Goal: Transaction & Acquisition: Book appointment/travel/reservation

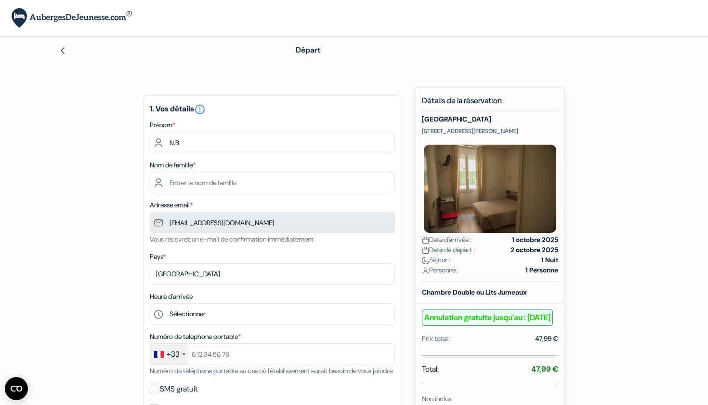
click at [457, 198] on img at bounding box center [490, 189] width 136 height 92
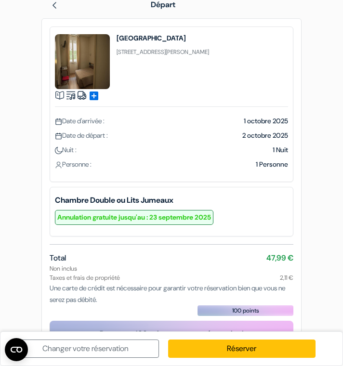
scroll to position [8, 0]
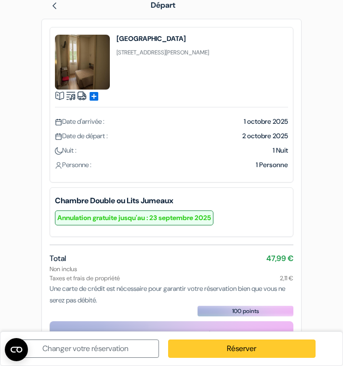
click at [218, 346] on link "Réserver" at bounding box center [241, 349] width 147 height 18
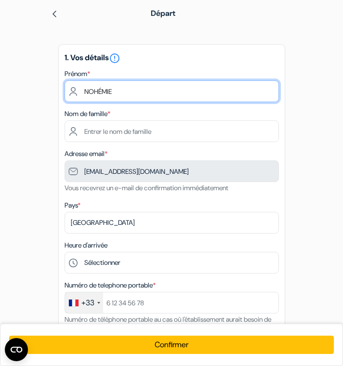
type input "NOHÉMIE"
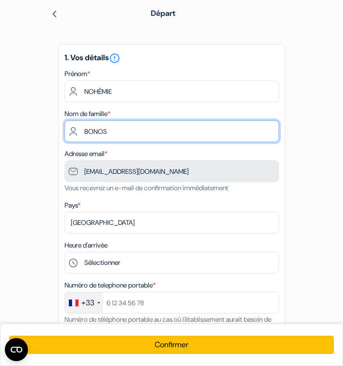
type input "BONOSE"
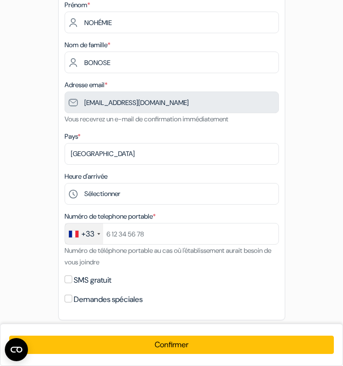
scroll to position [72, 0]
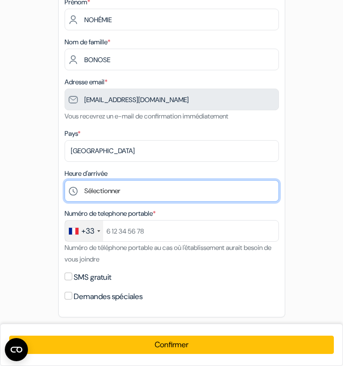
select select "14"
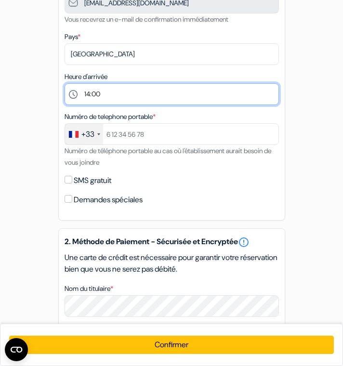
scroll to position [177, 0]
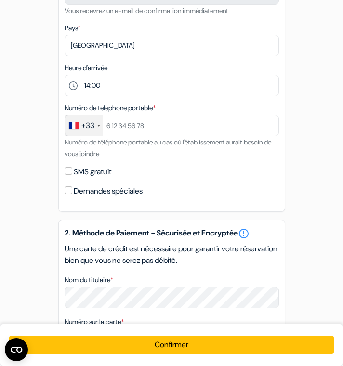
click at [70, 190] on input "Demandes spéciales" at bounding box center [69, 190] width 8 height 8
checkbox input "true"
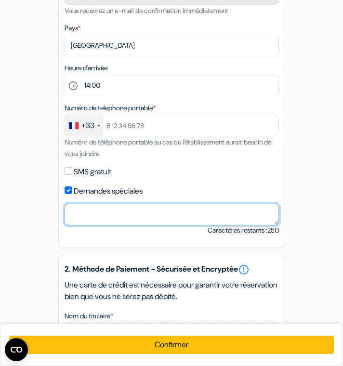
click at [96, 212] on textarea "Nom du titulaire *" at bounding box center [172, 215] width 214 height 22
type textarea "Si possible , avancement de l'heure d'arrivée ( arrivée prévue pour 10-11h)"
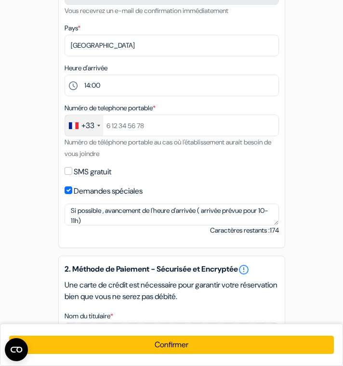
click at [69, 173] on input "SMS gratuit" at bounding box center [69, 171] width 8 height 8
checkbox input "true"
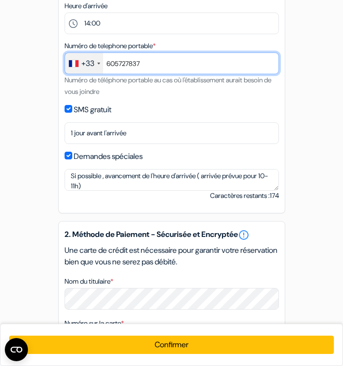
scroll to position [255, 0]
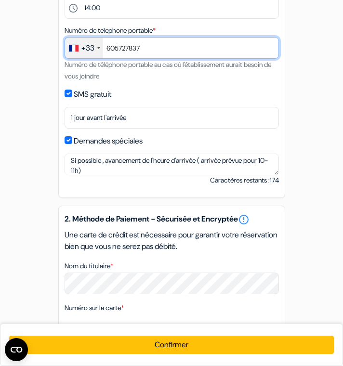
type input "605727837"
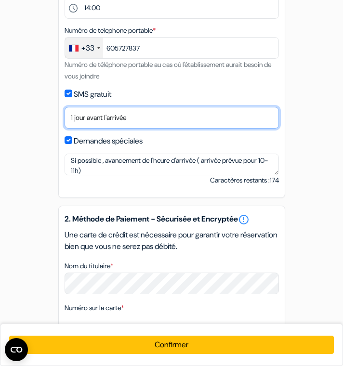
select select "2"
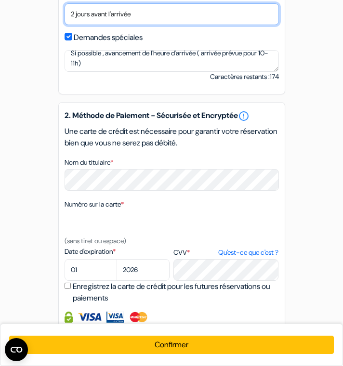
scroll to position [364, 0]
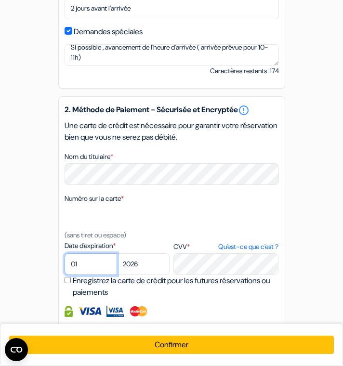
select select "03"
select select "2028"
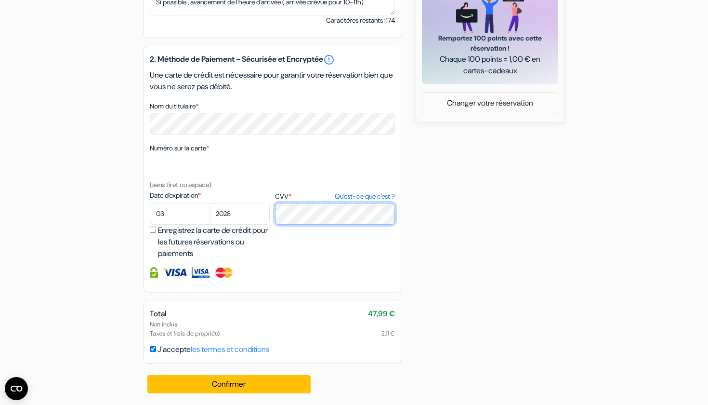
scroll to position [466, 0]
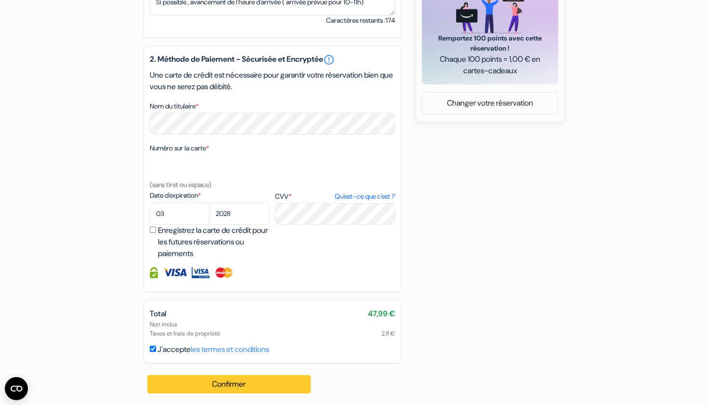
click at [233, 381] on button "Confirmer Loading..." at bounding box center [228, 384] width 163 height 18
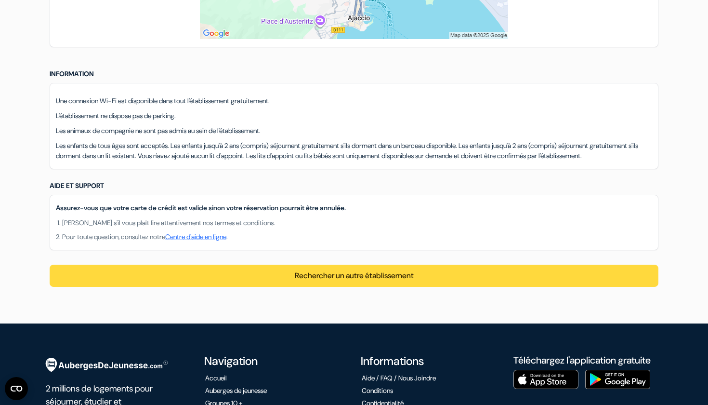
scroll to position [762, 0]
